Goal: Complete application form

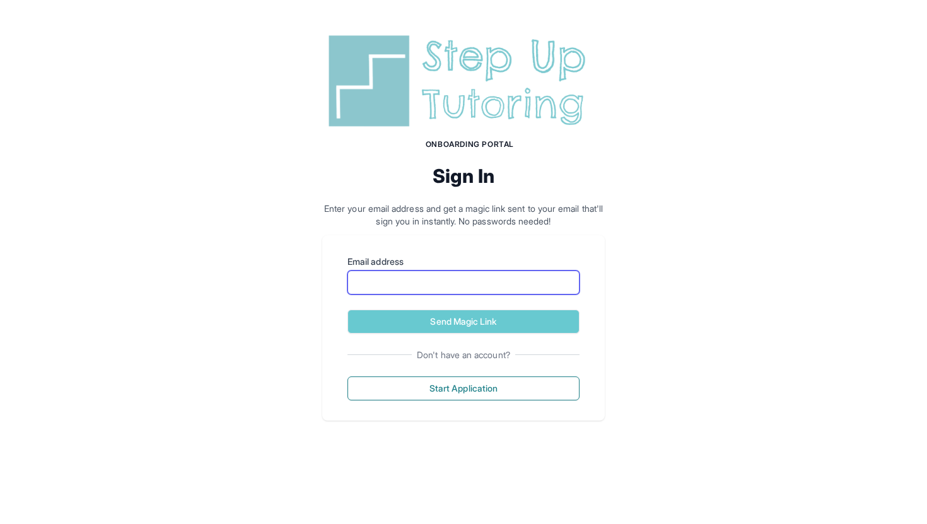
click at [455, 289] on input "Email address" at bounding box center [463, 282] width 232 height 24
type input "**********"
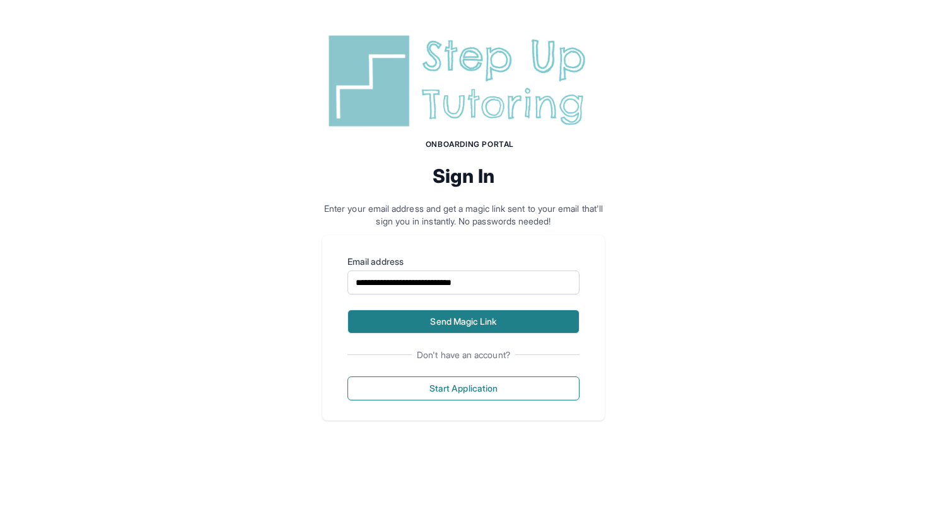
click at [469, 329] on button "Send Magic Link" at bounding box center [463, 322] width 232 height 24
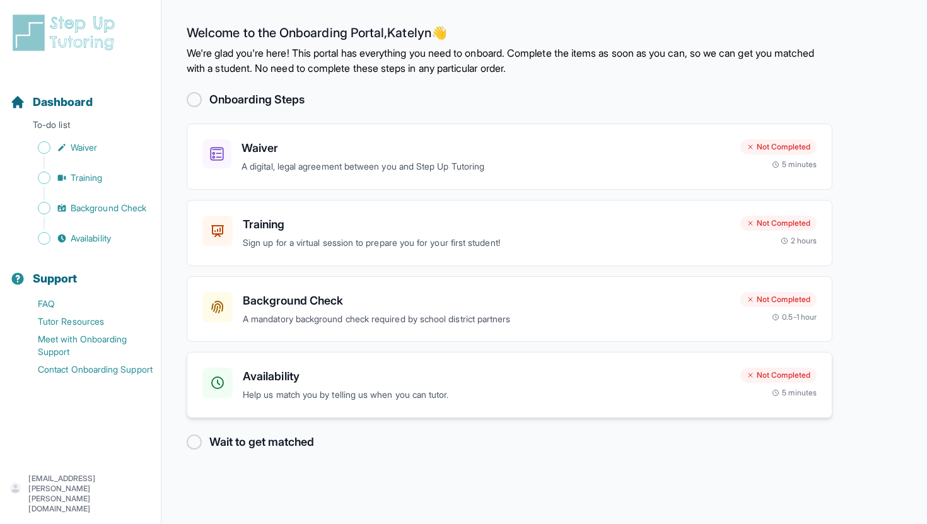
click at [405, 363] on div "Availability Help us match you by telling us when you can tutor. Not Completed …" at bounding box center [510, 385] width 646 height 66
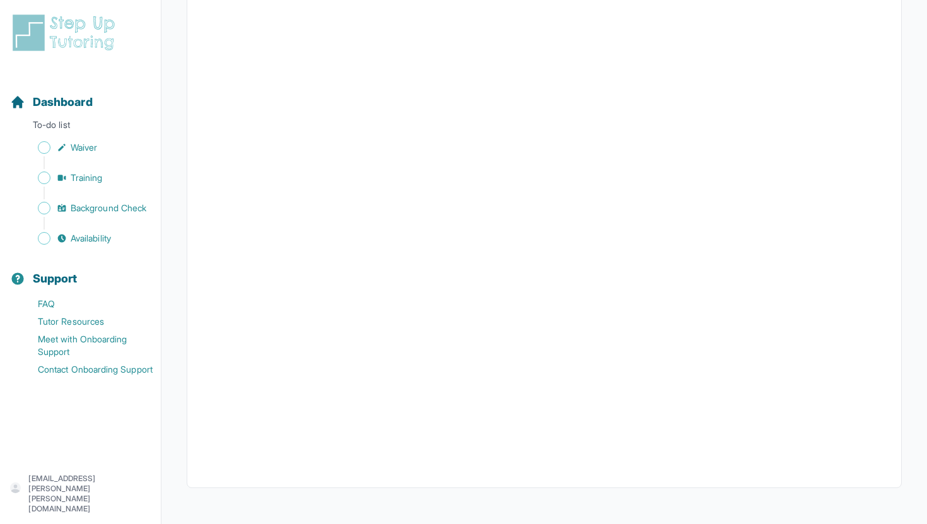
scroll to position [209, 0]
click at [75, 152] on span "Waiver" at bounding box center [84, 147] width 26 height 13
